Goal: Register for event/course

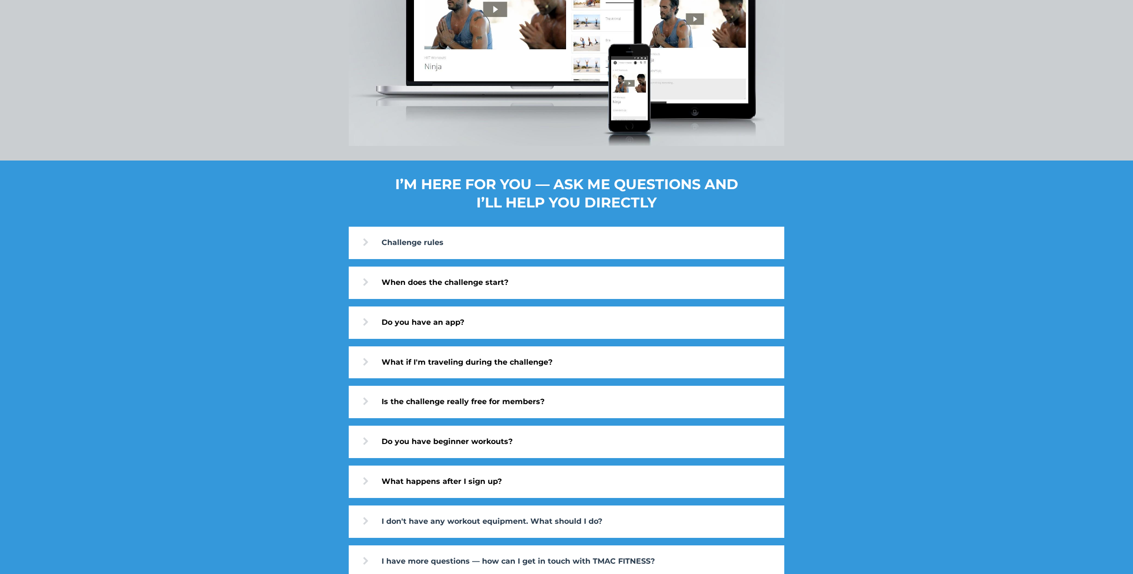
scroll to position [2876, 0]
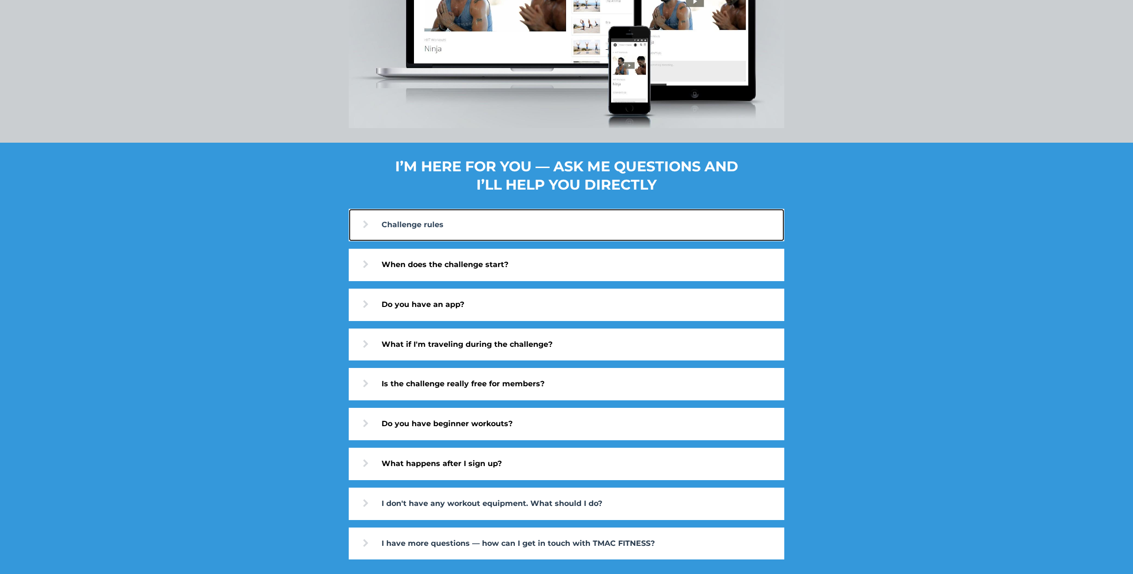
click at [382, 221] on icon at bounding box center [382, 224] width 0 height 9
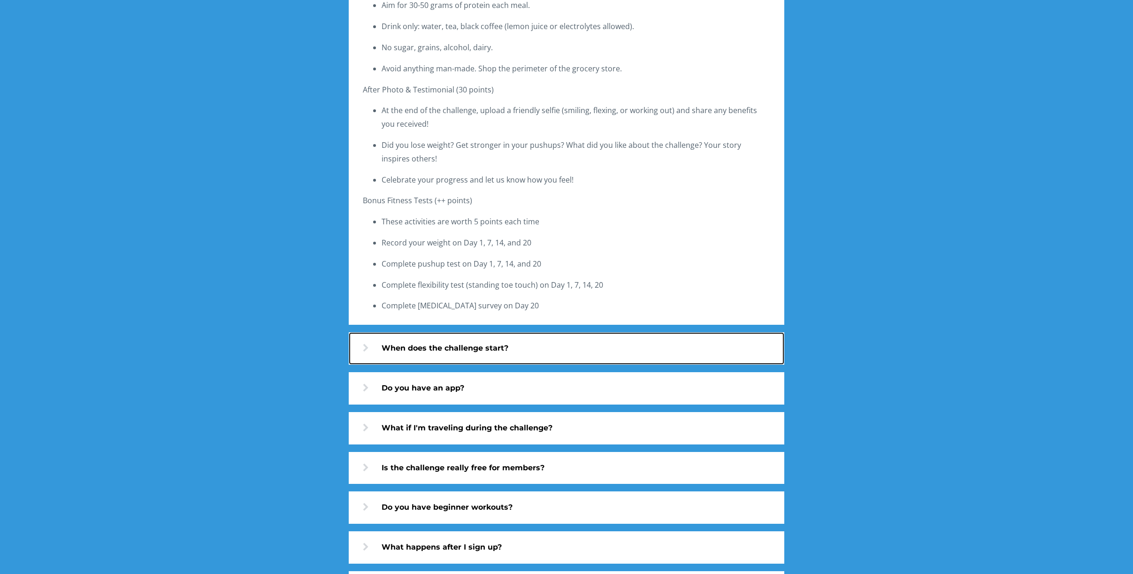
click at [382, 345] on icon at bounding box center [382, 348] width 0 height 9
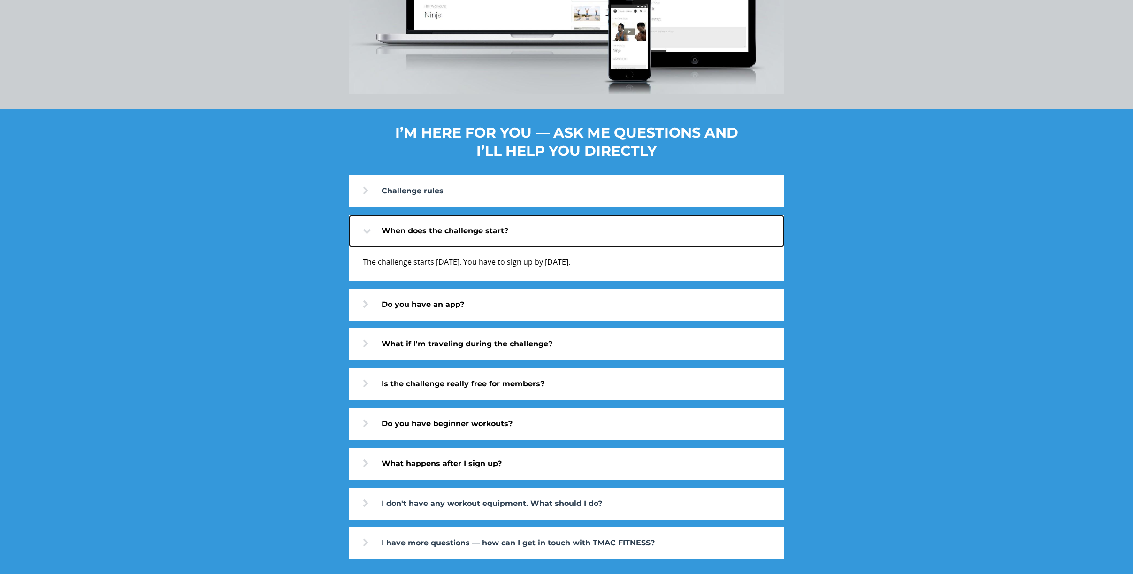
scroll to position [2910, 0]
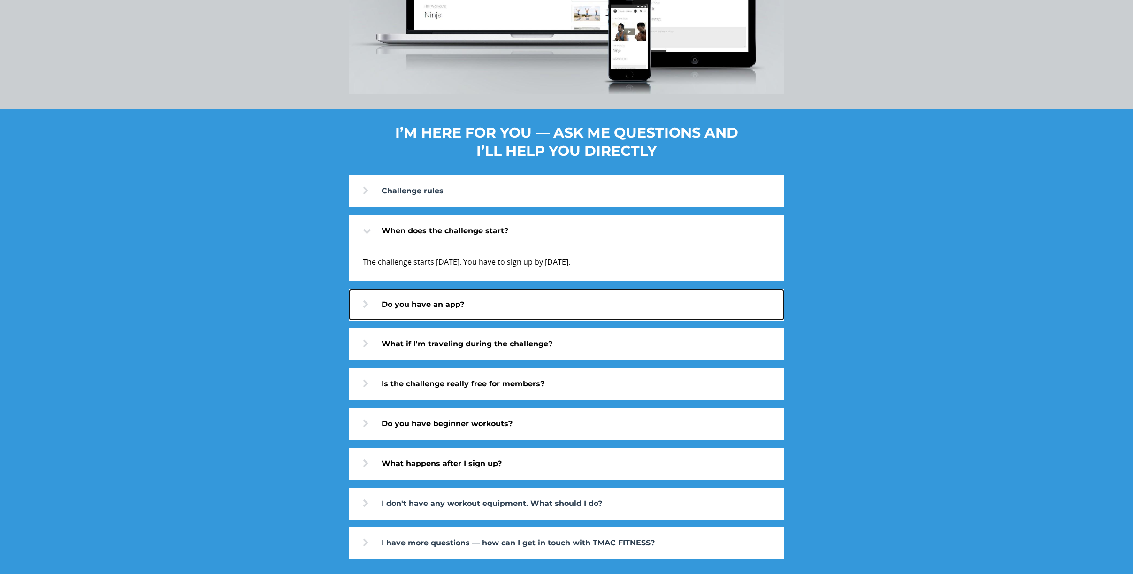
click at [382, 307] on icon at bounding box center [382, 304] width 0 height 9
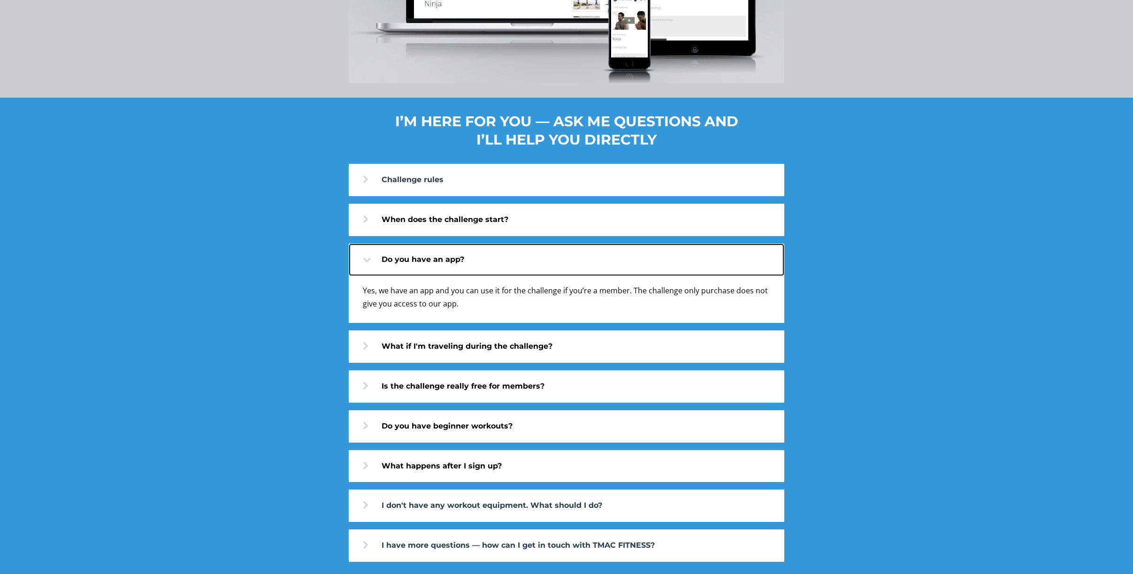
scroll to position [2922, 0]
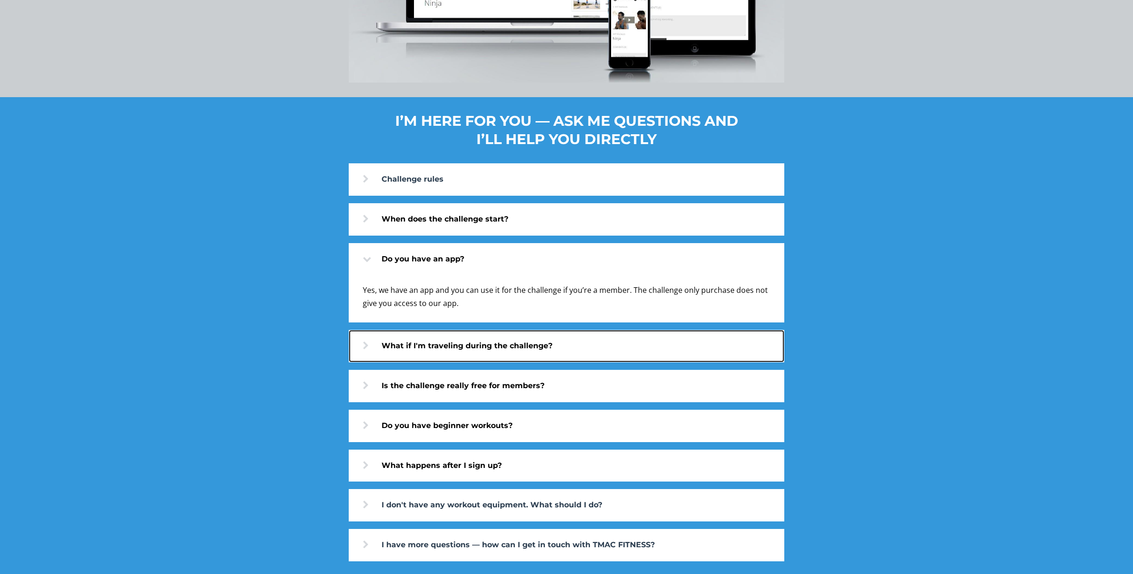
click at [360, 343] on link "What if I'm traveling during the challenge?" at bounding box center [567, 346] width 436 height 32
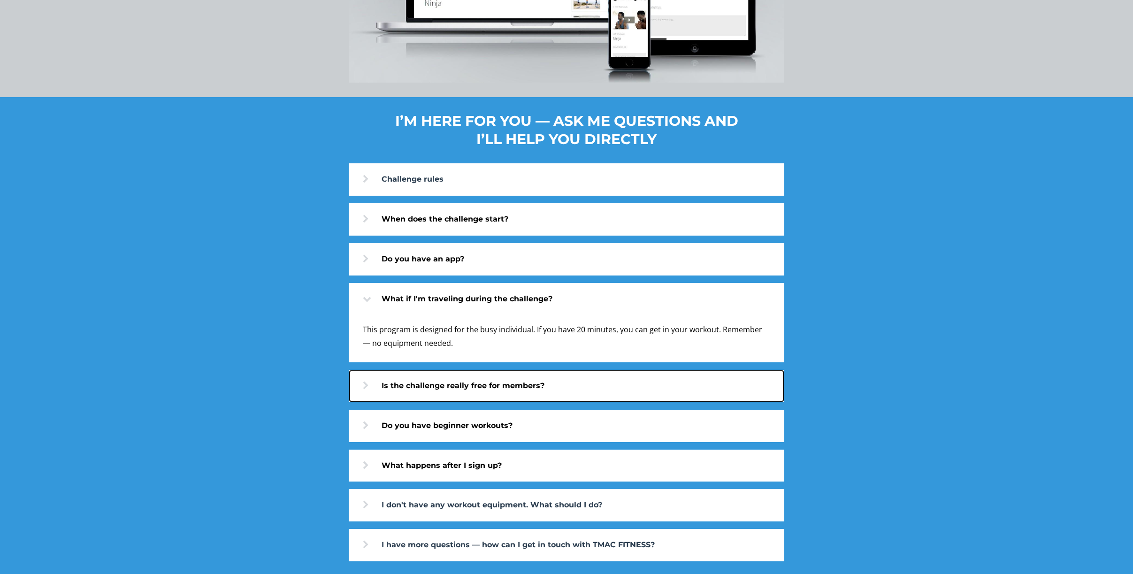
click at [361, 379] on link "Is the challenge really free for members?" at bounding box center [567, 386] width 436 height 32
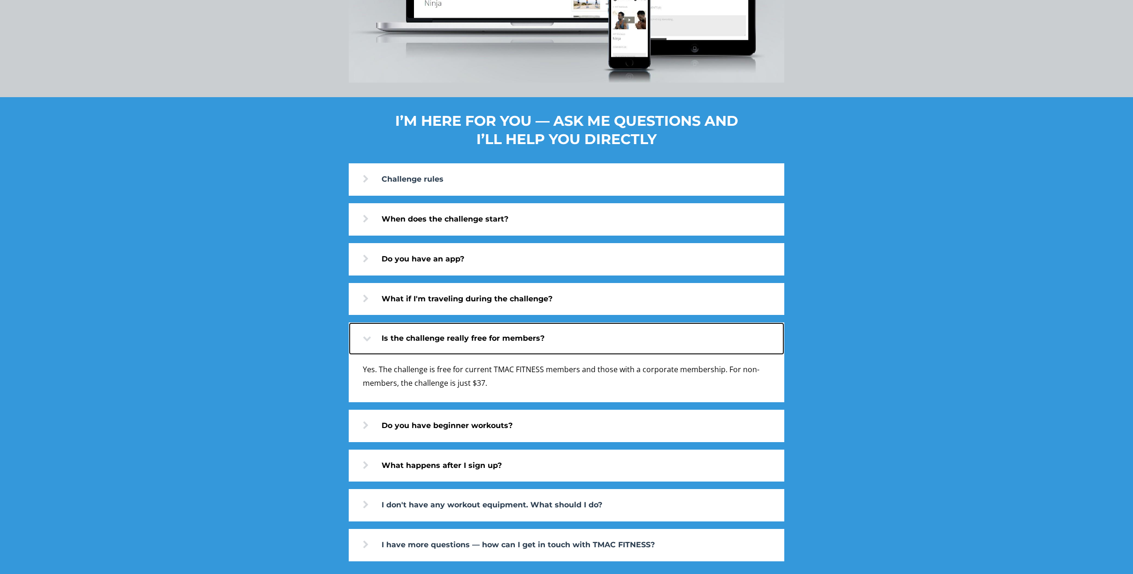
scroll to position [2924, 0]
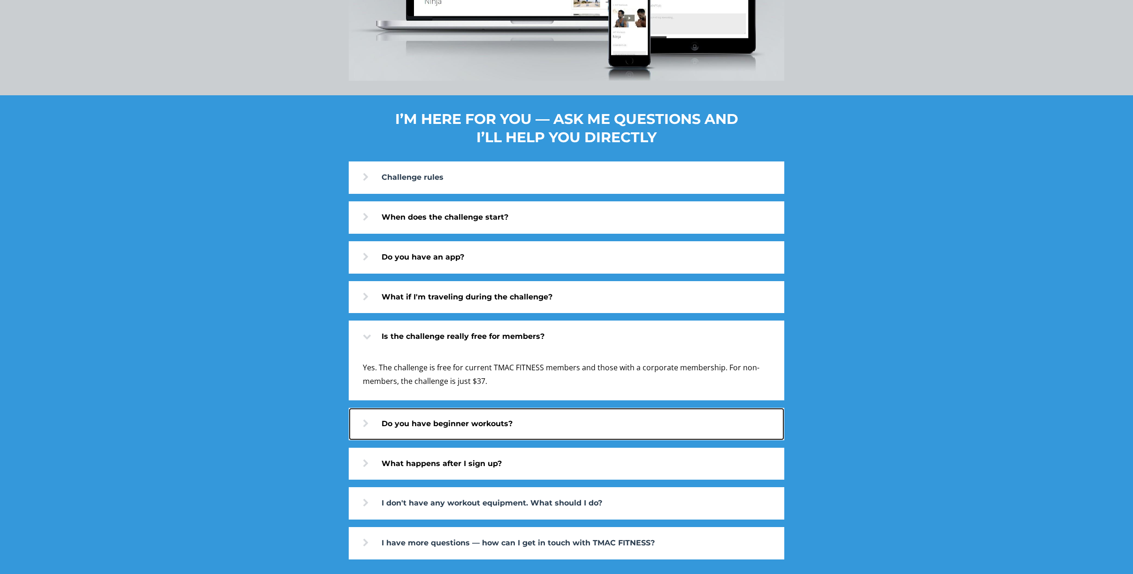
click at [360, 419] on link "Do you have beginner workouts?" at bounding box center [567, 424] width 436 height 32
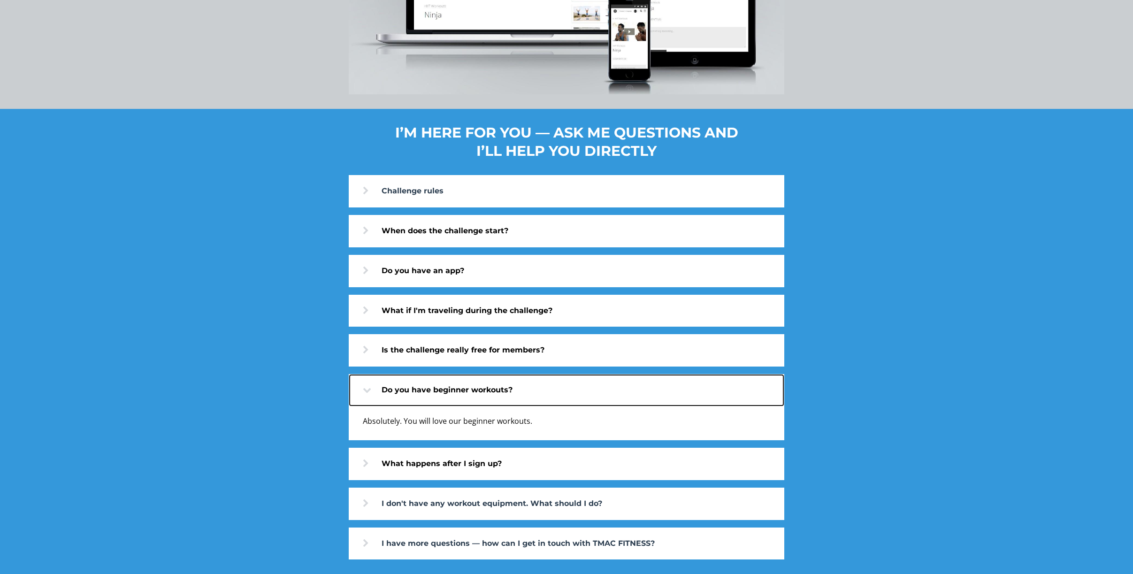
scroll to position [2910, 0]
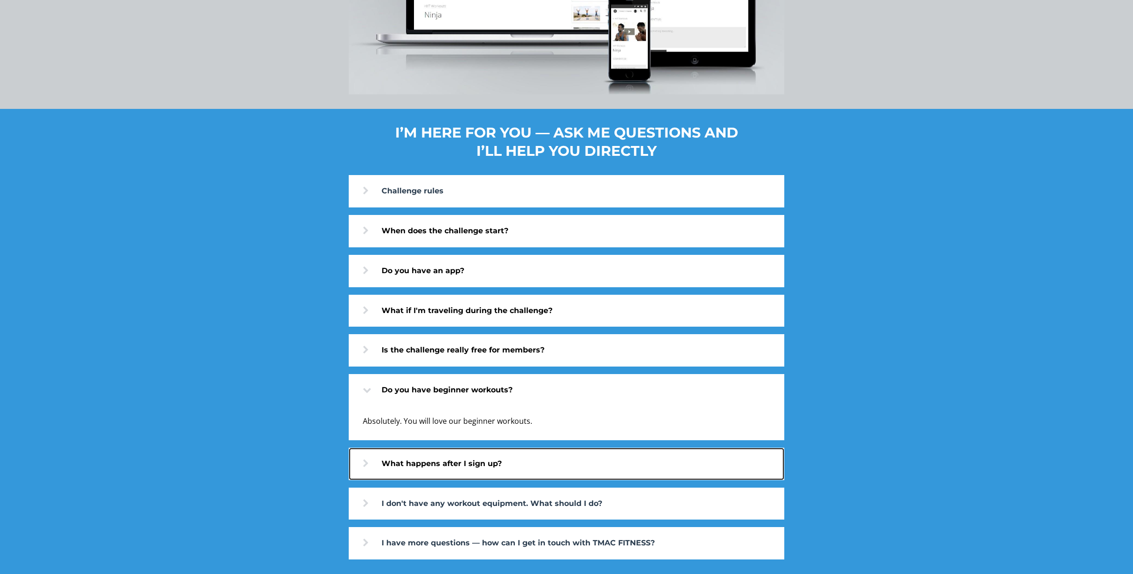
click at [361, 455] on link "What happens after I sign up?" at bounding box center [567, 464] width 436 height 32
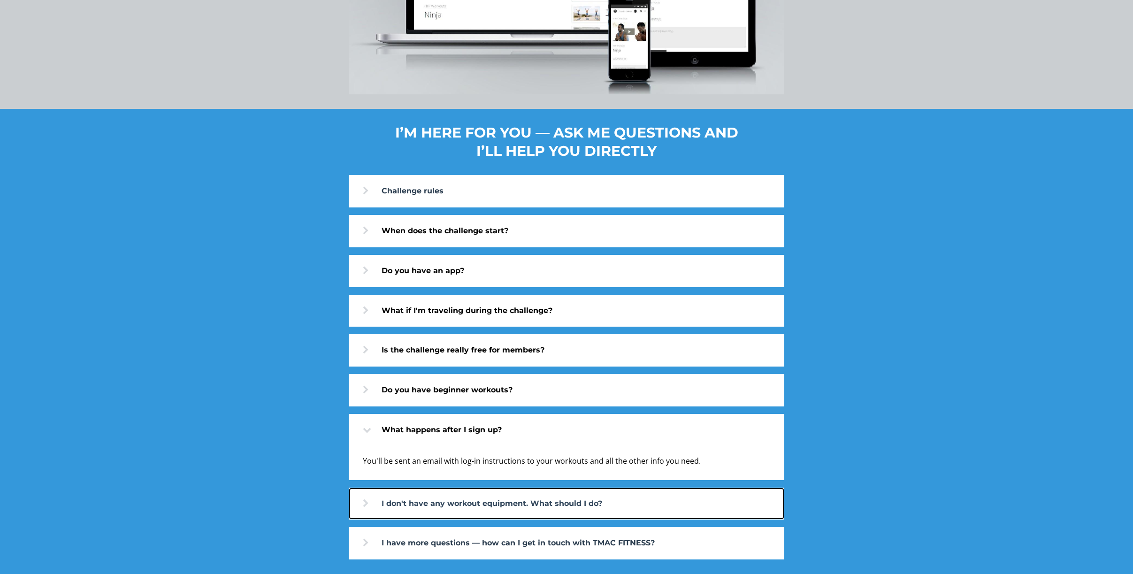
click at [360, 495] on link "I don't have any workout equipment. What should I do?" at bounding box center [567, 504] width 436 height 32
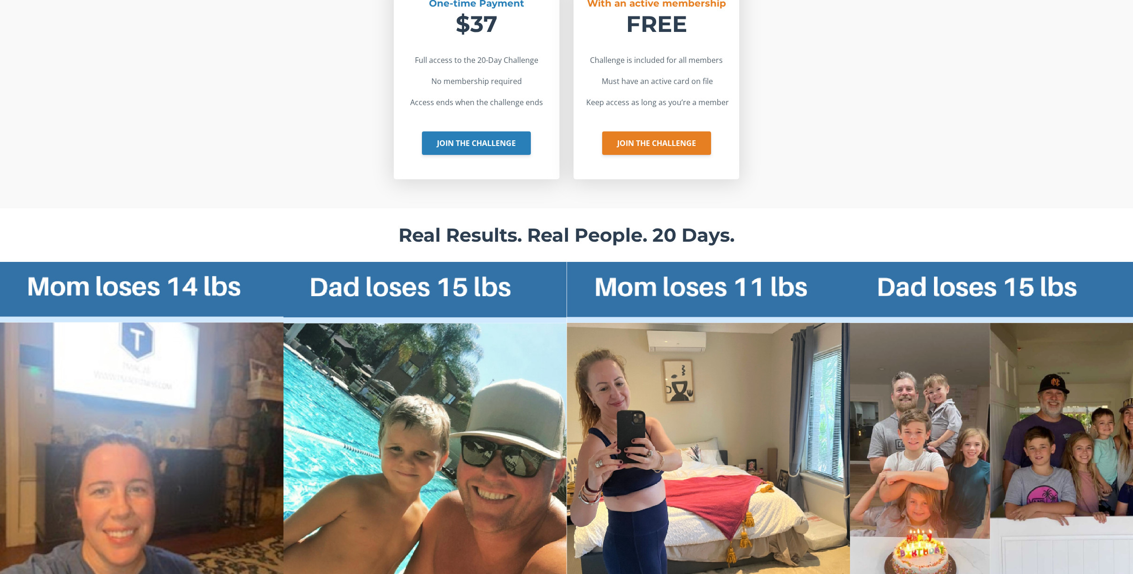
scroll to position [1823, 0]
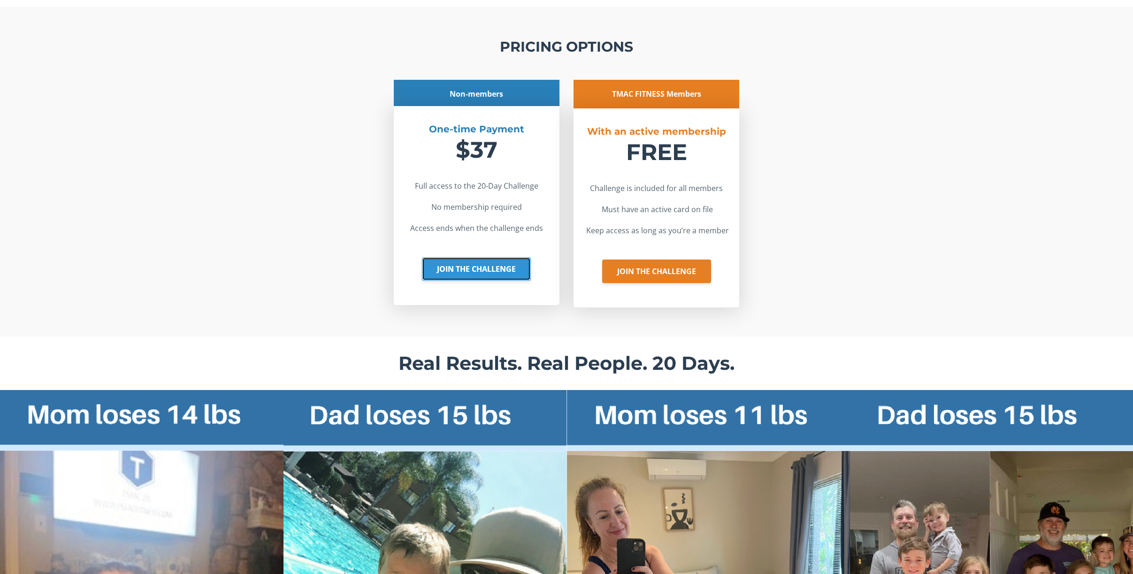
click at [501, 264] on link "JOIN THE CHALLENGE" at bounding box center [476, 268] width 109 height 23
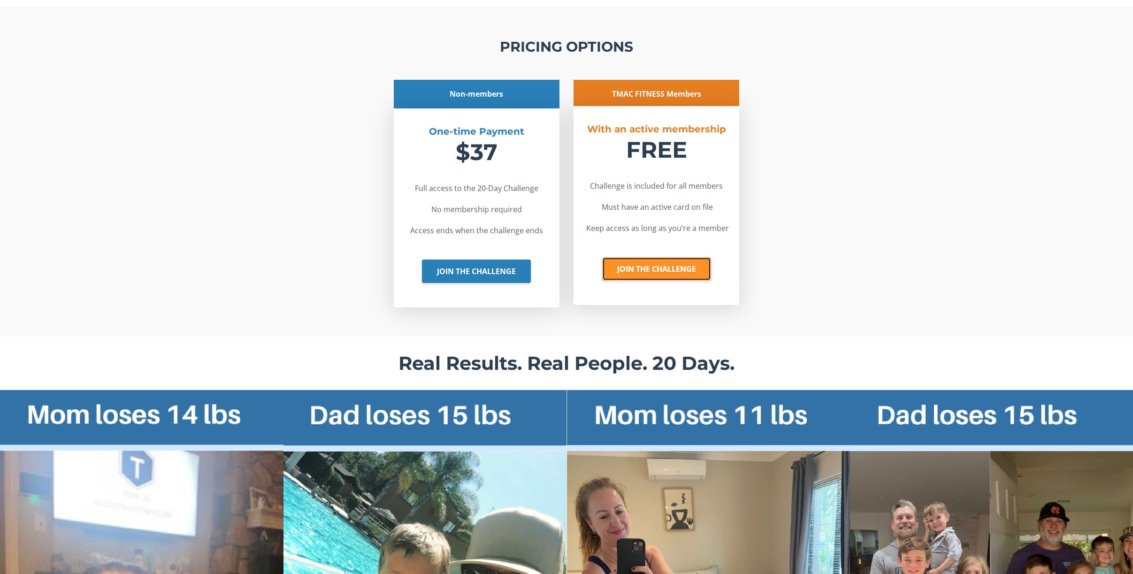
click at [688, 263] on link "JOIN THE CHALLENGE" at bounding box center [656, 268] width 109 height 23
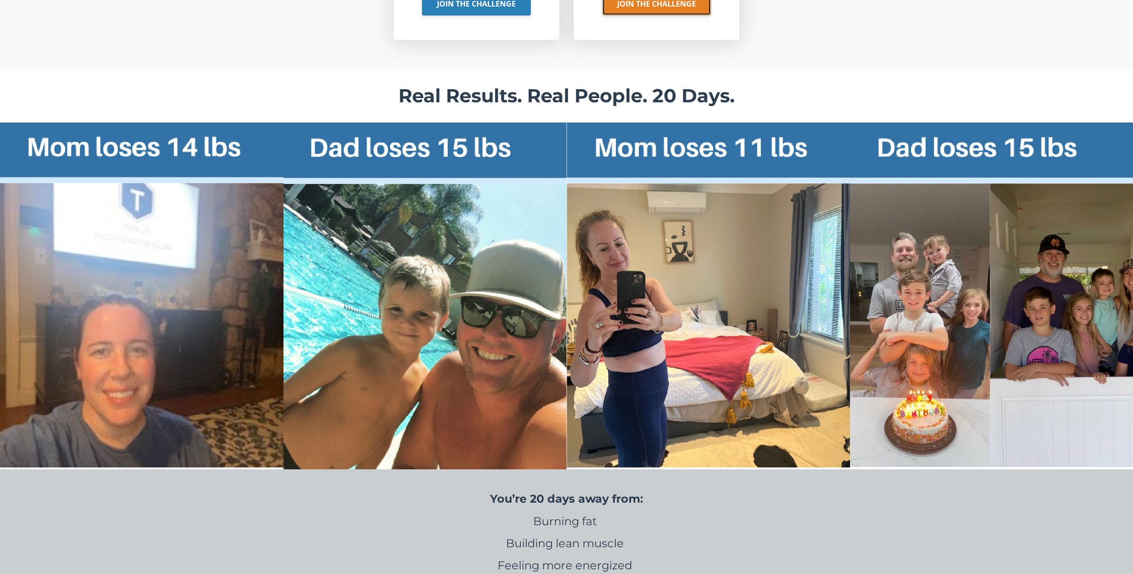
scroll to position [2092, 0]
